Goal: Information Seeking & Learning: Get advice/opinions

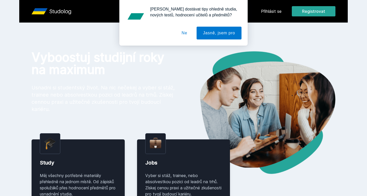
click at [181, 33] on button "Ne" at bounding box center [184, 33] width 18 height 13
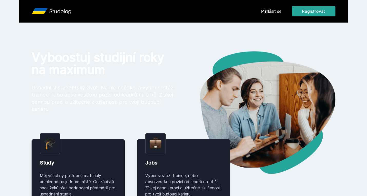
click at [305, 9] on button "Registrovat" at bounding box center [314, 11] width 44 height 10
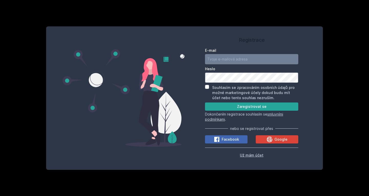
click at [259, 155] on span "Už mám účet" at bounding box center [252, 155] width 24 height 4
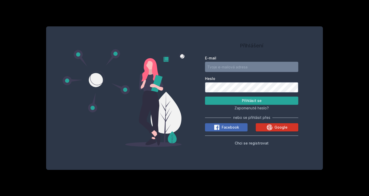
click at [279, 128] on span "Google" at bounding box center [281, 127] width 13 height 5
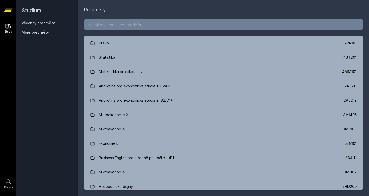
click at [117, 24] on input "search" at bounding box center [223, 24] width 279 height 10
paste input "TILD4WNGLOB4L"
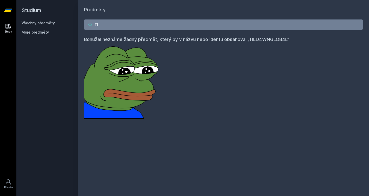
type input "T"
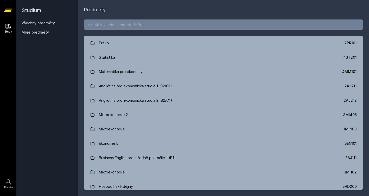
paste input "Základy informačního managementu"
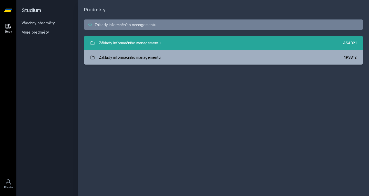
type input "Základy informačního managementu"
click at [159, 46] on div "Základy informačního managementu" at bounding box center [130, 43] width 62 height 10
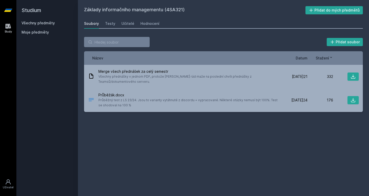
click at [116, 21] on div "Soubory Testy Učitelé Hodnocení" at bounding box center [223, 23] width 279 height 10
click at [113, 23] on div "Testy" at bounding box center [110, 23] width 10 height 5
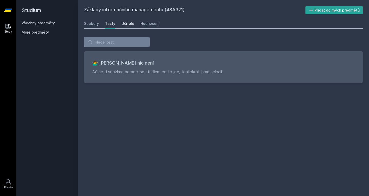
click at [122, 22] on div "Učitelé" at bounding box center [128, 23] width 13 height 5
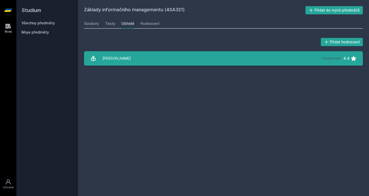
click at [123, 58] on div "Luc Ladislav" at bounding box center [117, 58] width 28 height 10
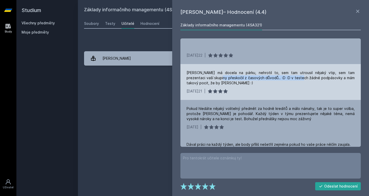
drag, startPoint x: 214, startPoint y: 78, endPoint x: 293, endPoint y: 78, distance: 78.7
click at [293, 78] on div "Luc má docela na párku, nehrotil to, sem tam utrousil nějaký vtip, sem tam prez…" at bounding box center [271, 77] width 168 height 15
click at [306, 89] on div "21. 12. 2021 |" at bounding box center [271, 91] width 168 height 5
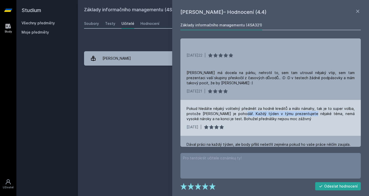
drag, startPoint x: 238, startPoint y: 113, endPoint x: 302, endPoint y: 115, distance: 63.9
click at [302, 115] on div "Pokud hledáte nějaký volitelný předmět za hodně kreditů a málo námahy, tak je t…" at bounding box center [271, 113] width 168 height 15
click at [302, 121] on div "Pokud hledáte nějaký volitelný předmět za hodně kreditů a málo námahy, tak je t…" at bounding box center [271, 113] width 168 height 15
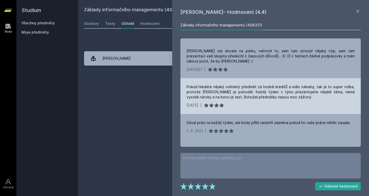
scroll to position [51, 0]
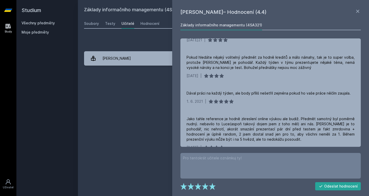
click at [124, 34] on div "Přidat hodnocení Ladislav Luc – Hodnocení (4.4) Základy informačního management…" at bounding box center [223, 51] width 291 height 41
click at [25, 24] on link "Všechny předměty" at bounding box center [38, 23] width 33 height 4
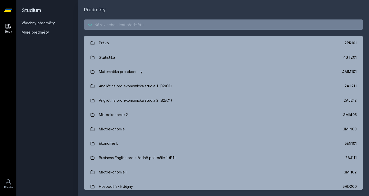
click at [122, 28] on input "search" at bounding box center [223, 24] width 279 height 10
paste input "Web 2.0 & Social Network Services"
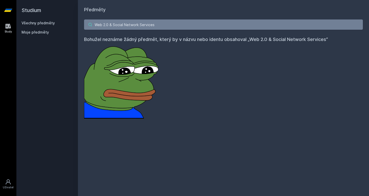
click at [162, 22] on input "Web 2.0 & Social Network Services" at bounding box center [223, 24] width 279 height 10
paste input "4SA220"
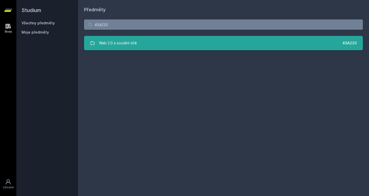
type input "4SA220"
click at [150, 46] on link "Web 2.0 a sociální sítě 4SA220" at bounding box center [223, 43] width 279 height 14
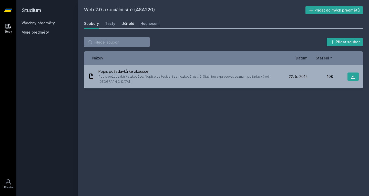
click at [123, 23] on div "Učitelé" at bounding box center [128, 23] width 13 height 5
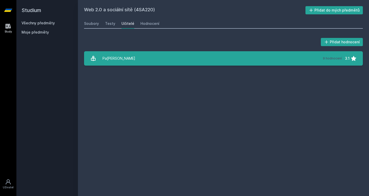
click at [129, 56] on div "Pavlíček Antonín" at bounding box center [119, 58] width 33 height 10
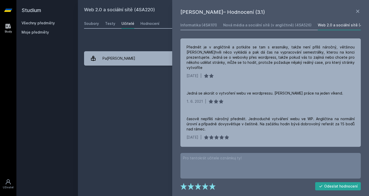
click at [144, 66] on div "Přidat hodnocení Antonín Pavlíček – Hodnocení (3.1) Informatika (4SA101) Nová m…" at bounding box center [223, 51] width 291 height 41
click at [361, 9] on icon at bounding box center [358, 11] width 6 height 6
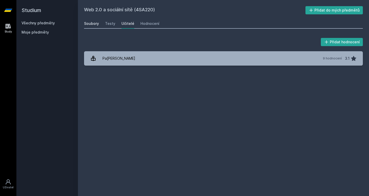
click at [91, 25] on div "Soubory" at bounding box center [91, 23] width 15 height 5
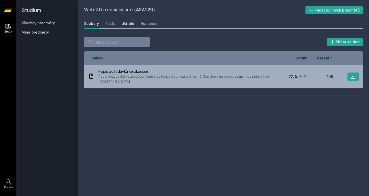
click at [128, 23] on div "Učitelé" at bounding box center [128, 23] width 13 height 5
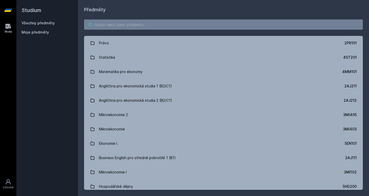
click at [109, 28] on input "search" at bounding box center [223, 24] width 279 height 10
paste input "3MA114"
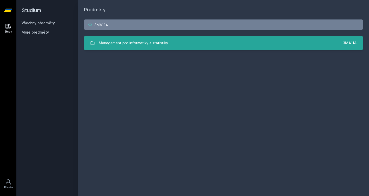
type input "3MA114"
click at [107, 39] on div "Management pro informatiky a statistiky" at bounding box center [133, 43] width 69 height 10
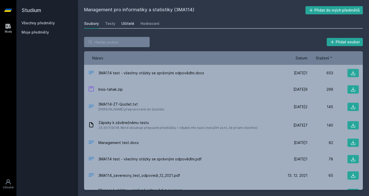
click at [129, 22] on div "Učitelé" at bounding box center [128, 23] width 13 height 5
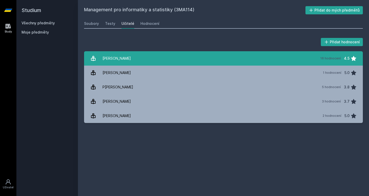
click at [169, 62] on link "Anthony David 16 hodnocení 4.5" at bounding box center [223, 58] width 279 height 14
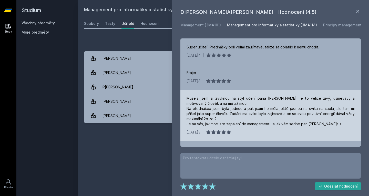
scroll to position [51, 0]
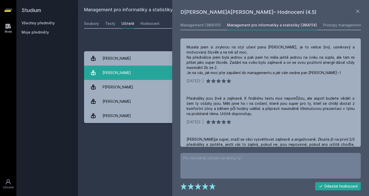
click at [146, 72] on link "Kešner Martin 1 hodnocení 5.0" at bounding box center [223, 73] width 279 height 14
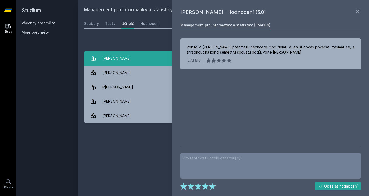
click at [146, 61] on link "Anthony David 16 hodnocení 4.5" at bounding box center [223, 58] width 279 height 14
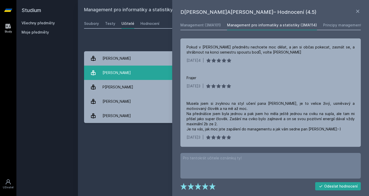
click at [146, 71] on link "Kešner Martin 1 hodnocení 5.0" at bounding box center [223, 73] width 279 height 14
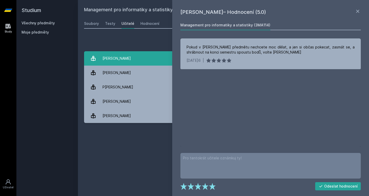
click at [148, 62] on link "Anthony David 16 hodnocení 4.5" at bounding box center [223, 58] width 279 height 14
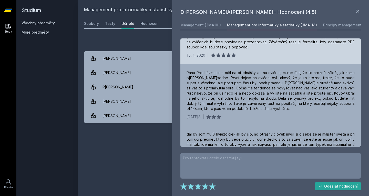
scroll to position [261, 0]
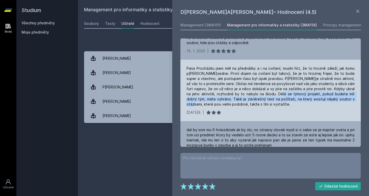
drag, startPoint x: 265, startPoint y: 95, endPoint x: 342, endPoint y: 99, distance: 77.3
click at [342, 99] on div "Pana Procházku jsem měl na přednášky a i na cvičení, musím říct, že to hrozně z…" at bounding box center [271, 86] width 168 height 41
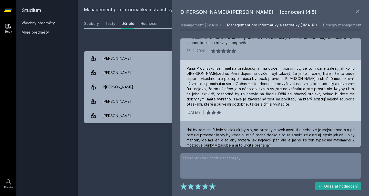
click at [217, 108] on div "Pana Procházku jsem měl na přednášky a i na cvičení, musím říct, že to hrozně z…" at bounding box center [271, 91] width 181 height 62
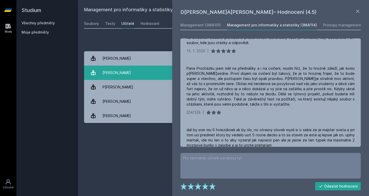
click at [111, 75] on div "Kešner Martin" at bounding box center [117, 73] width 28 height 10
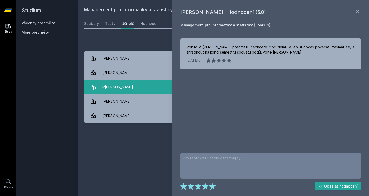
click at [115, 83] on div "Pašmik Jaroslav" at bounding box center [118, 87] width 31 height 10
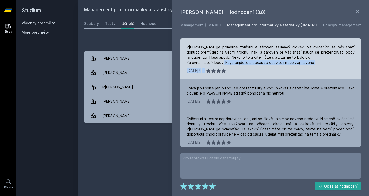
drag, startPoint x: 236, startPoint y: 63, endPoint x: 316, endPoint y: 68, distance: 80.7
click at [316, 68] on div "Pašmik je poměrně zvláštní a zároveň zajímavý člověk. Na cvičeních se vás snaží…" at bounding box center [271, 58] width 181 height 41
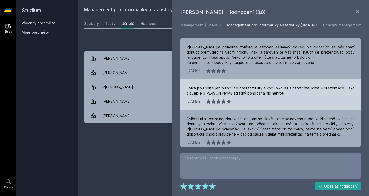
click at [306, 80] on div "Cvika jsou spíše jen o tom, se dostat z ulity a komunikovat s ostatníma lidma +…" at bounding box center [271, 94] width 181 height 31
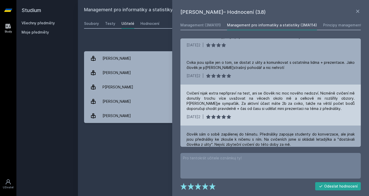
scroll to position [76, 0]
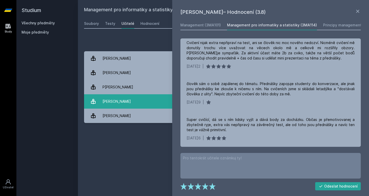
click at [144, 101] on link "Vich Marek 3 hodnocení 3.7" at bounding box center [223, 101] width 279 height 14
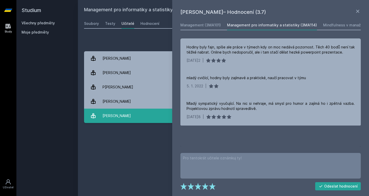
click at [147, 112] on link "Žižka Jan 2 hodnocení 5.0" at bounding box center [223, 116] width 279 height 14
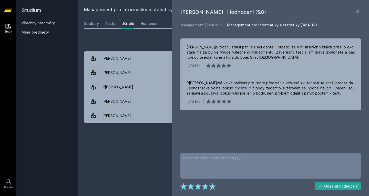
click at [134, 136] on div "Management pro informatiky a statistiky (3MA114) Přidat do mých předmětů Soubor…" at bounding box center [223, 98] width 279 height 184
click at [358, 11] on icon at bounding box center [358, 11] width 6 height 6
click at [27, 23] on link "Všechny předměty" at bounding box center [38, 23] width 33 height 4
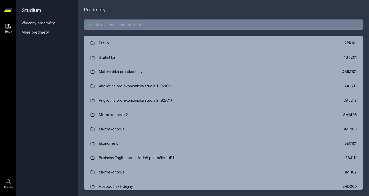
click at [110, 21] on input "search" at bounding box center [223, 24] width 279 height 10
paste input "4SA260"
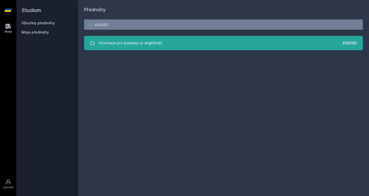
type input "4SA260"
click at [152, 43] on div "Informace pro business (v angličtině)" at bounding box center [131, 43] width 64 height 10
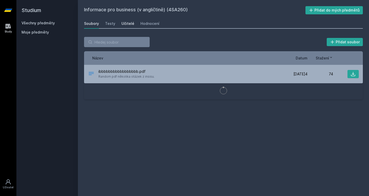
click at [131, 24] on div "Učitelé" at bounding box center [128, 23] width 13 height 5
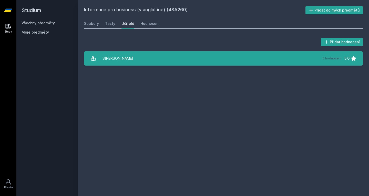
click at [132, 59] on div "Sudzina František" at bounding box center [118, 58] width 31 height 10
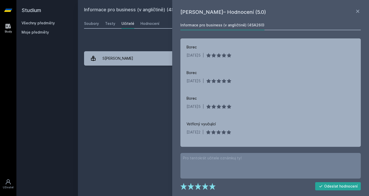
click at [45, 22] on link "Všechny předměty" at bounding box center [38, 23] width 33 height 4
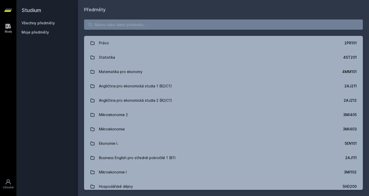
click at [129, 22] on input "search" at bounding box center [223, 24] width 279 height 10
paste input "4ME260"
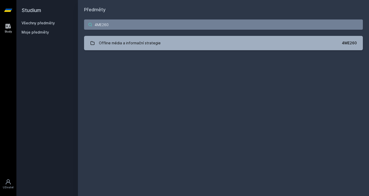
type input "4ME260"
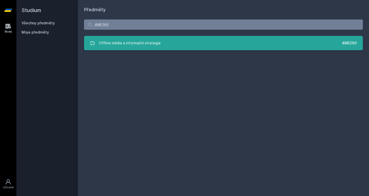
click at [110, 43] on div "Offline média a informační strategie" at bounding box center [130, 43] width 62 height 10
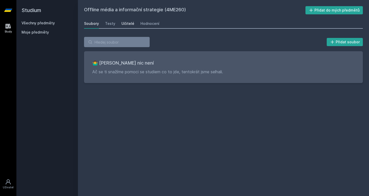
click at [126, 24] on div "Učitelé" at bounding box center [128, 23] width 13 height 5
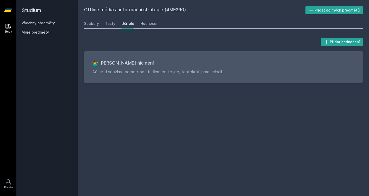
click at [115, 23] on div "Soubory Testy Učitelé Hodnocení" at bounding box center [223, 23] width 279 height 10
click at [112, 23] on div "Testy" at bounding box center [110, 23] width 10 height 5
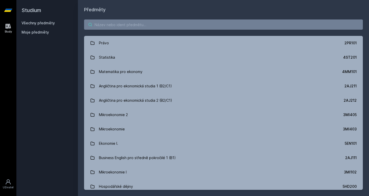
click at [150, 24] on input "search" at bounding box center [223, 24] width 279 height 10
paste input "4IZ232"
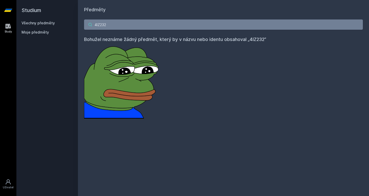
drag, startPoint x: 124, startPoint y: 26, endPoint x: 124, endPoint y: 23, distance: 3.1
click at [124, 26] on input "4IZ232" at bounding box center [223, 24] width 279 height 10
click at [124, 23] on input "4IZ232" at bounding box center [223, 24] width 279 height 10
paste input "Umělá inteligence a její aplikace"
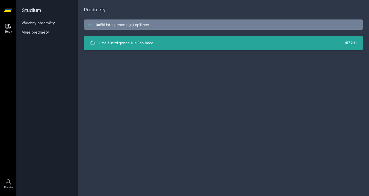
type input "Umělá inteligence a její aplikace"
click at [154, 43] on link "Umělá inteligence a její aplikace 4IZ231" at bounding box center [223, 43] width 279 height 14
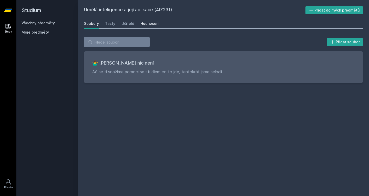
click at [146, 24] on div "Hodnocení" at bounding box center [150, 23] width 19 height 5
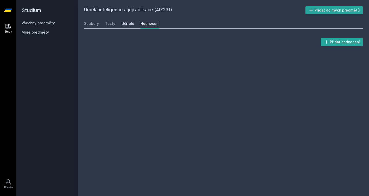
click at [131, 24] on div "Učitelé" at bounding box center [128, 23] width 13 height 5
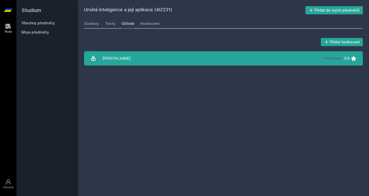
click at [188, 60] on link "Zamazal Ondřej 1 hodnocení 5.0" at bounding box center [223, 58] width 279 height 14
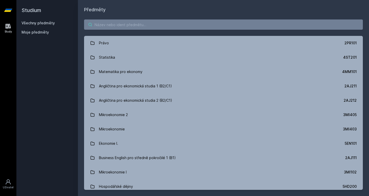
click at [118, 25] on input "search" at bounding box center [223, 24] width 279 height 10
paste input "4IZ260"
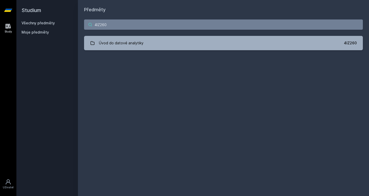
type input "4IZ260"
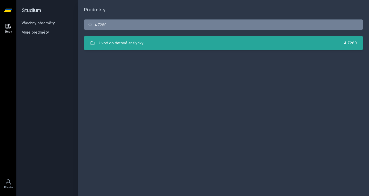
click at [165, 48] on link "Úvod do datové analytiky 4IZ260" at bounding box center [223, 43] width 279 height 14
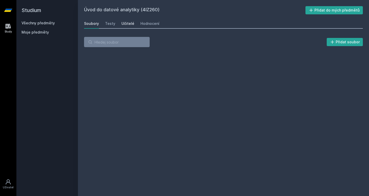
click at [122, 24] on div "Učitelé" at bounding box center [128, 23] width 13 height 5
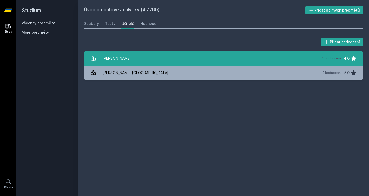
click at [138, 58] on link "[PERSON_NAME] 4 hodnocení 4.0" at bounding box center [223, 58] width 279 height 14
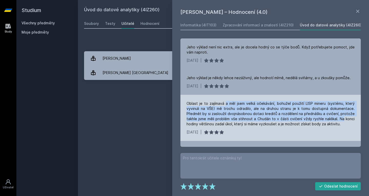
drag, startPoint x: 224, startPoint y: 104, endPoint x: 341, endPoint y: 117, distance: 117.9
click at [341, 117] on div "Oblast je to zajímavá a měl jsem velká očekávání, bohužel použití LISP mineru (…" at bounding box center [271, 114] width 168 height 26
click at [298, 117] on div "Oblast je to zajímavá a měl jsem velká očekávání, bohužel použití LISP mineru (…" at bounding box center [271, 114] width 168 height 26
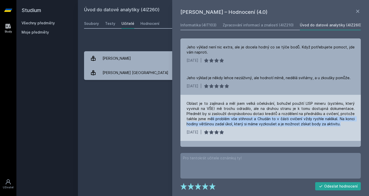
drag, startPoint x: 209, startPoint y: 121, endPoint x: 341, endPoint y: 126, distance: 132.2
click at [341, 126] on div "Oblast je to zajímavá a měl jsem velká očekávání, bohužel použití LISP mineru (…" at bounding box center [271, 114] width 168 height 26
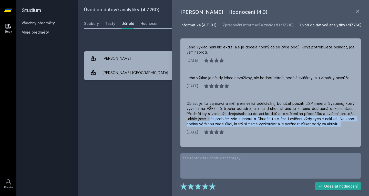
click at [198, 23] on div "Informatika (4IT103)" at bounding box center [199, 25] width 36 height 5
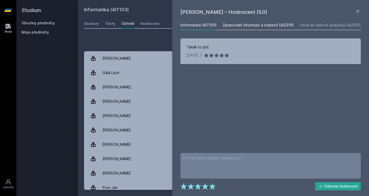
click at [245, 23] on div "Zpracování informací a znalostí (4IZ210)" at bounding box center [258, 25] width 71 height 5
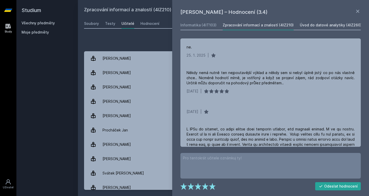
click at [338, 24] on div "Úvod do datové analytiky (4IZ260)" at bounding box center [331, 25] width 62 height 5
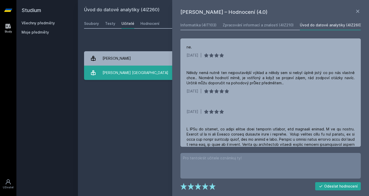
click at [136, 75] on link "[PERSON_NAME] Milan 2 hodnocení 5.0" at bounding box center [223, 73] width 279 height 14
